Goal: Navigation & Orientation: Find specific page/section

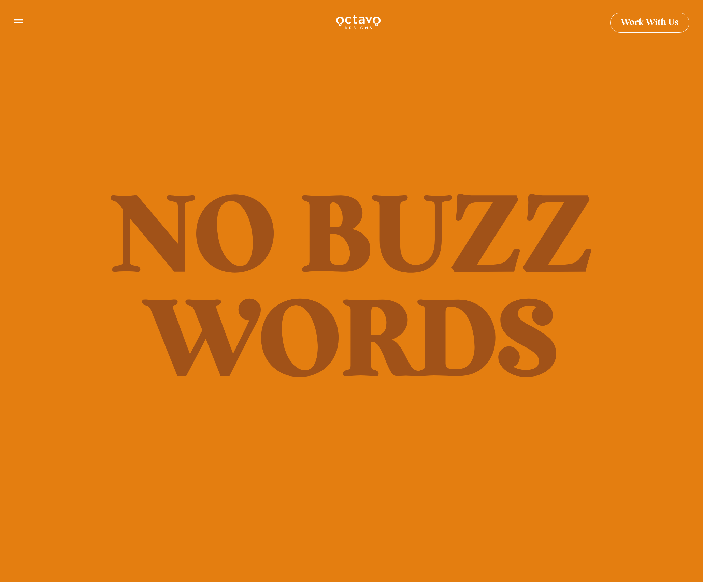
click at [14, 19] on icon at bounding box center [19, 19] width 10 height 4
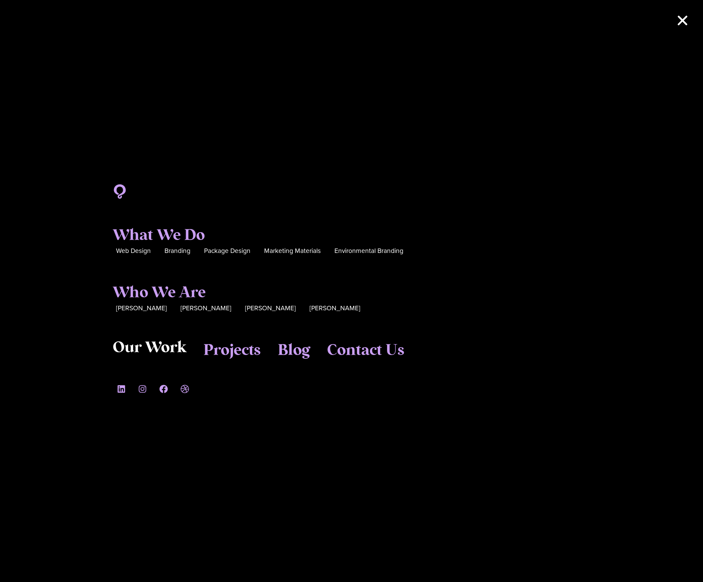
click at [163, 349] on span "Our Work" at bounding box center [150, 348] width 74 height 18
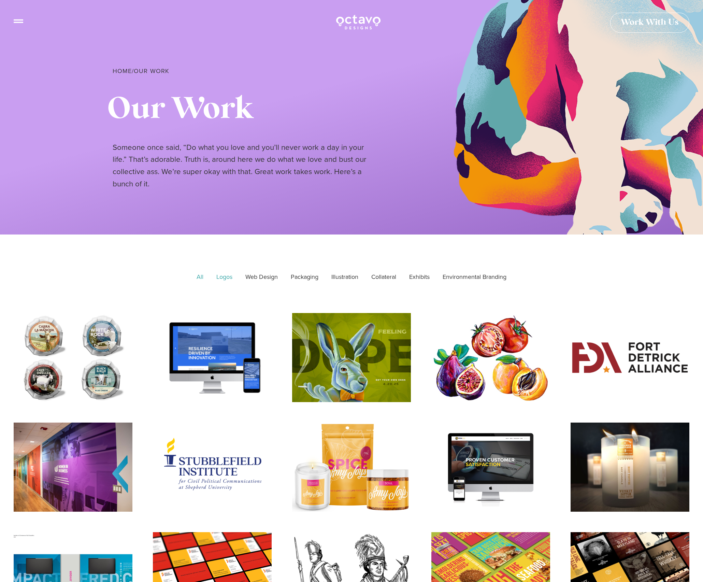
click at [219, 278] on link "Logos" at bounding box center [225, 277] width 26 height 17
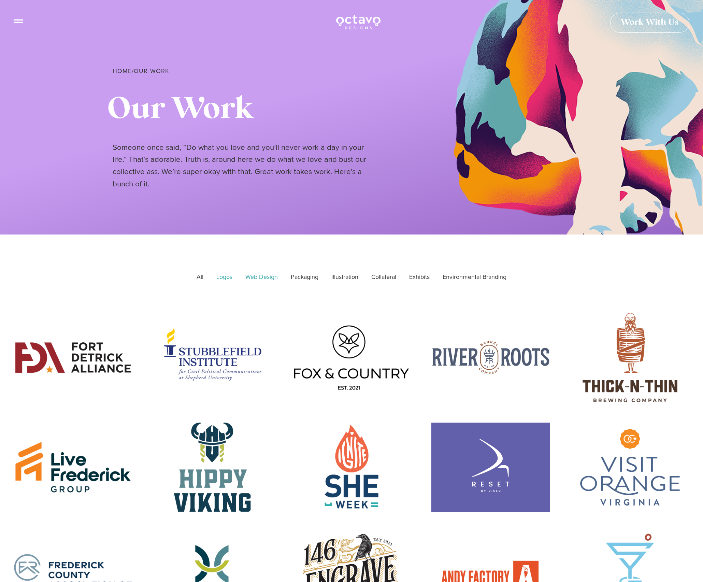
click at [261, 278] on link "Web Design" at bounding box center [262, 277] width 42 height 17
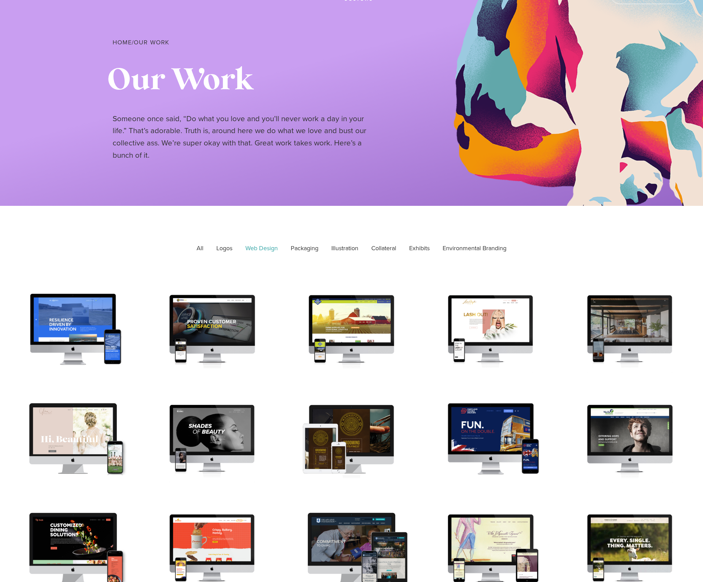
scroll to position [28, 0]
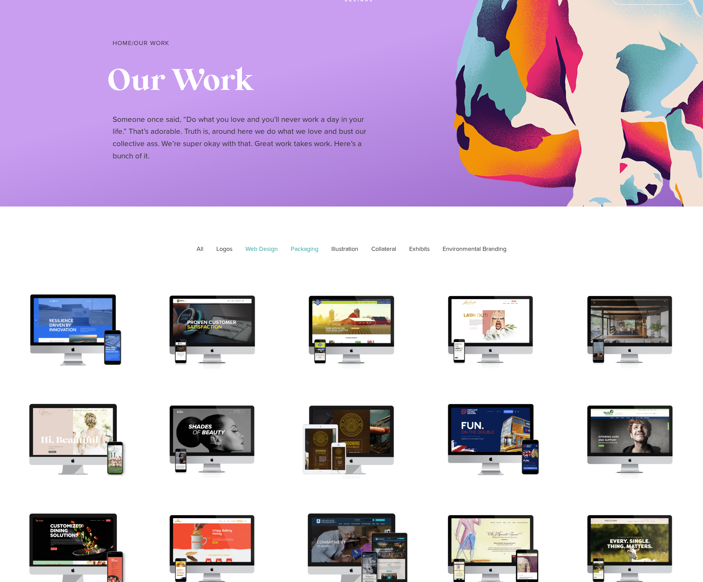
click at [303, 250] on link "Packaging" at bounding box center [304, 249] width 37 height 17
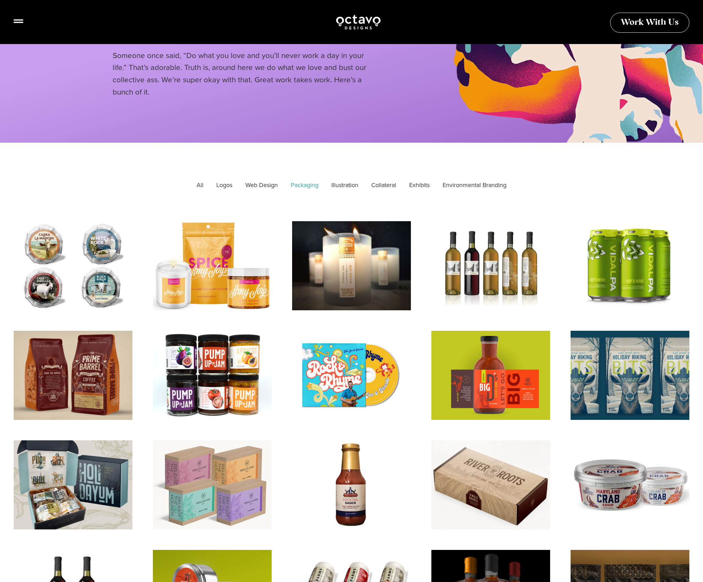
scroll to position [93, 0]
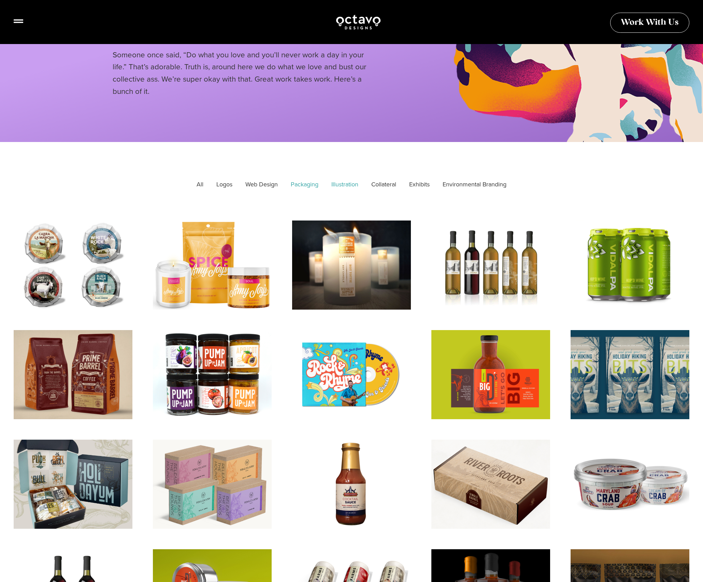
click at [339, 186] on link "Illustration" at bounding box center [345, 184] width 37 height 17
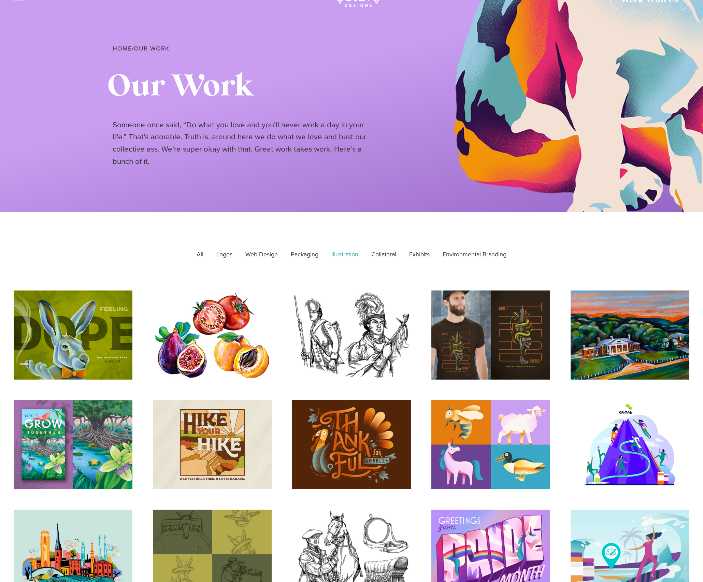
scroll to position [0, 0]
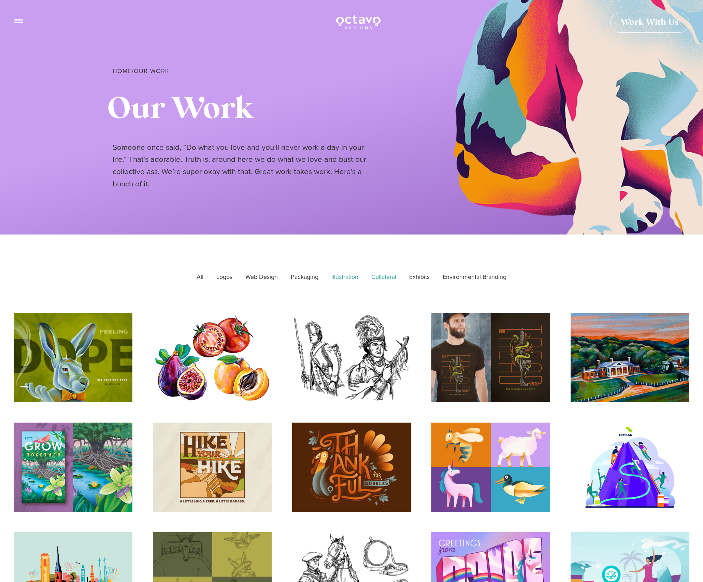
click at [381, 280] on link "Collateral" at bounding box center [384, 277] width 34 height 17
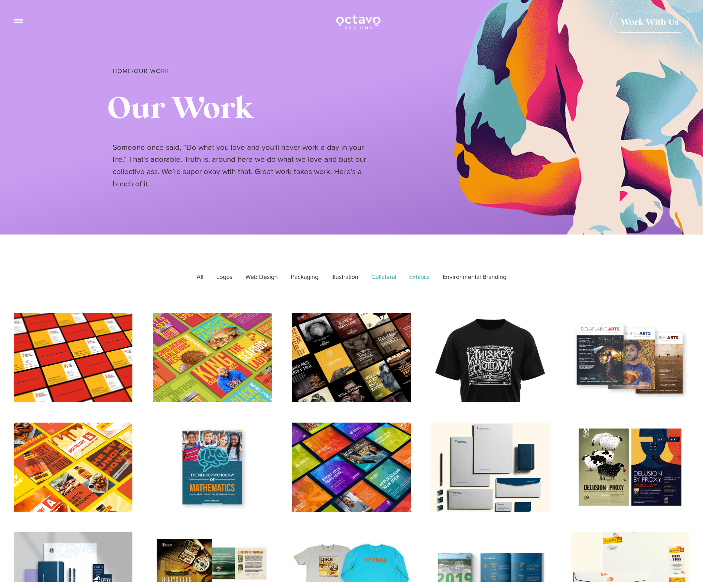
click at [420, 280] on link "Exhibits" at bounding box center [419, 277] width 30 height 17
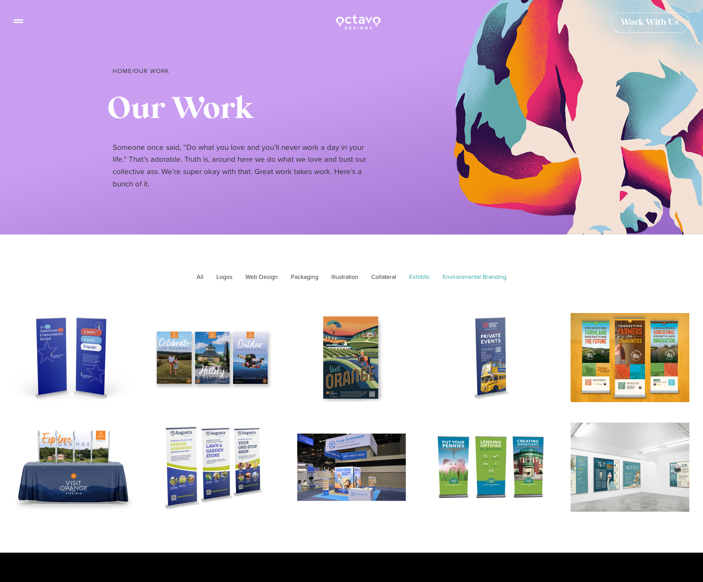
click at [462, 277] on link "Environmental Branding" at bounding box center [474, 277] width 73 height 17
